Goal: Information Seeking & Learning: Learn about a topic

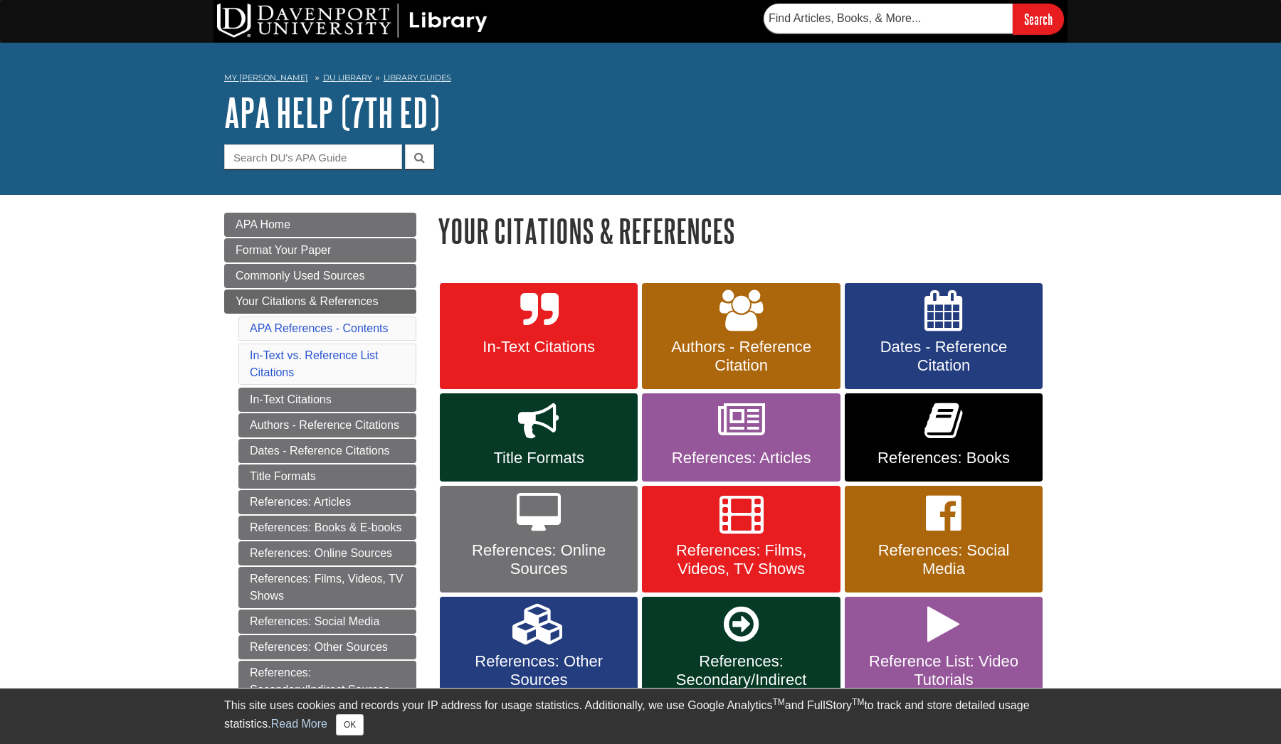
click at [574, 347] on span "In-Text Citations" at bounding box center [538, 347] width 176 height 19
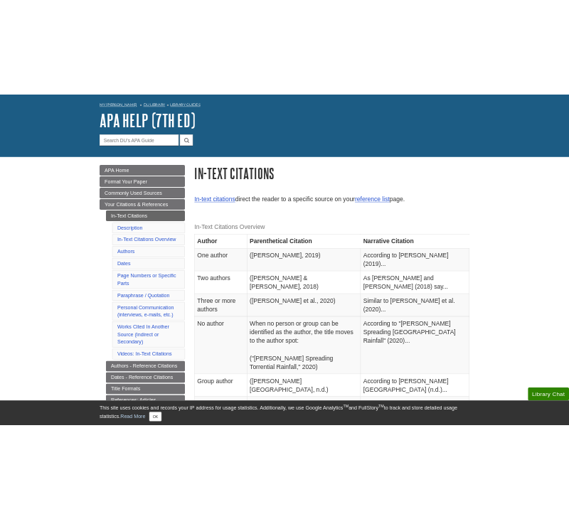
scroll to position [61, 0]
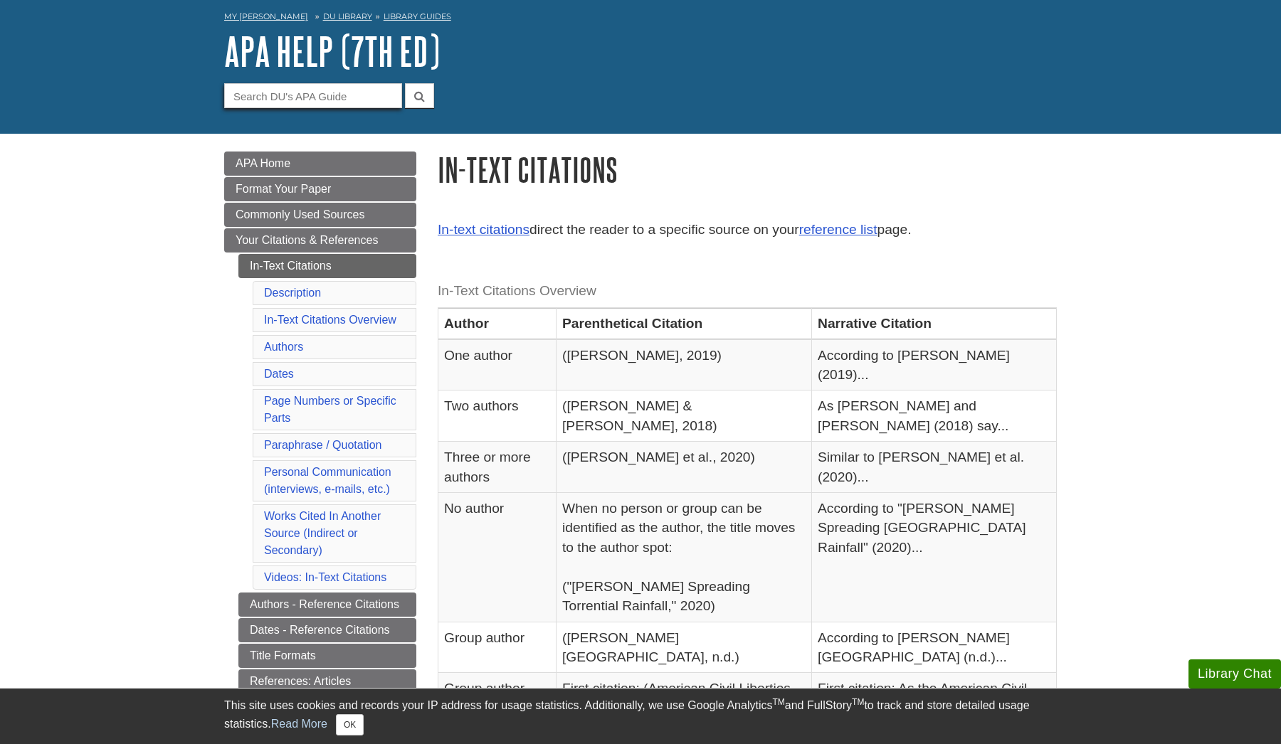
click at [342, 97] on input "Guide Search Terms" at bounding box center [313, 95] width 178 height 25
type input "A"
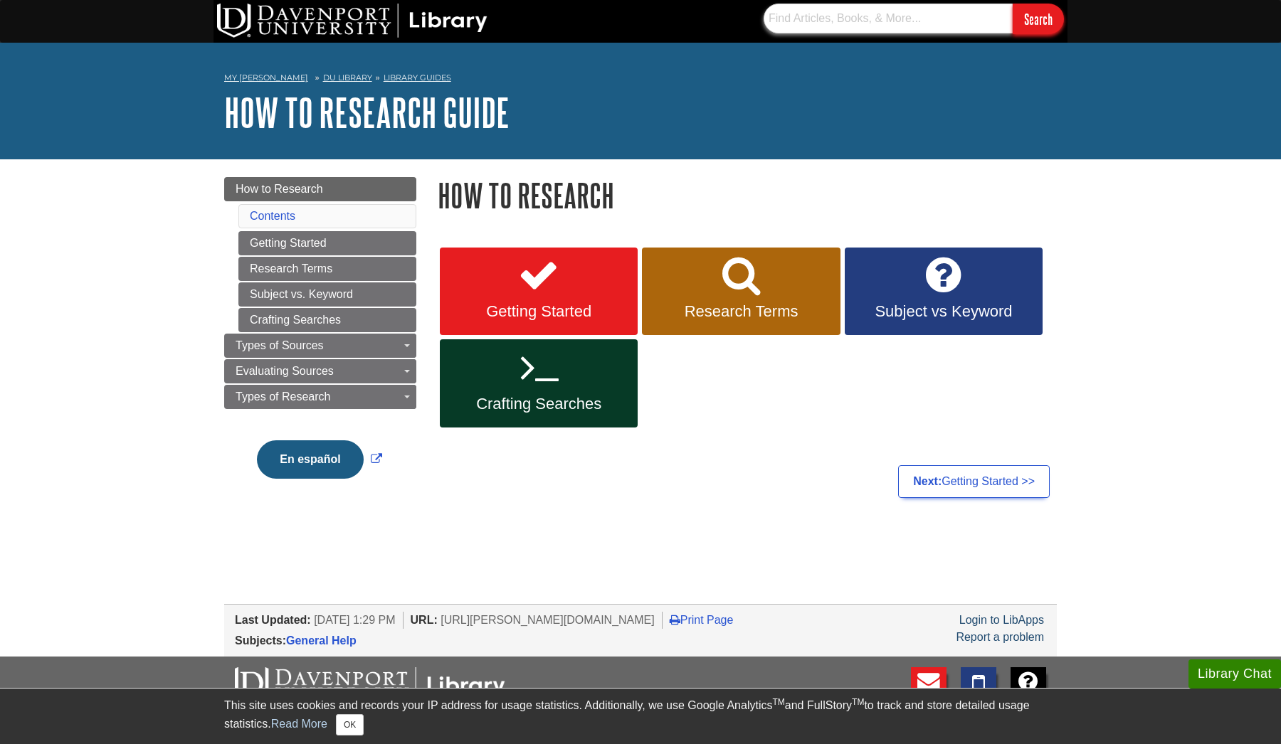
click at [791, 18] on input "text" at bounding box center [887, 19] width 249 height 30
type input "AI"
click at [1037, 19] on input "Search" at bounding box center [1038, 19] width 51 height 31
